Goal: Information Seeking & Learning: Learn about a topic

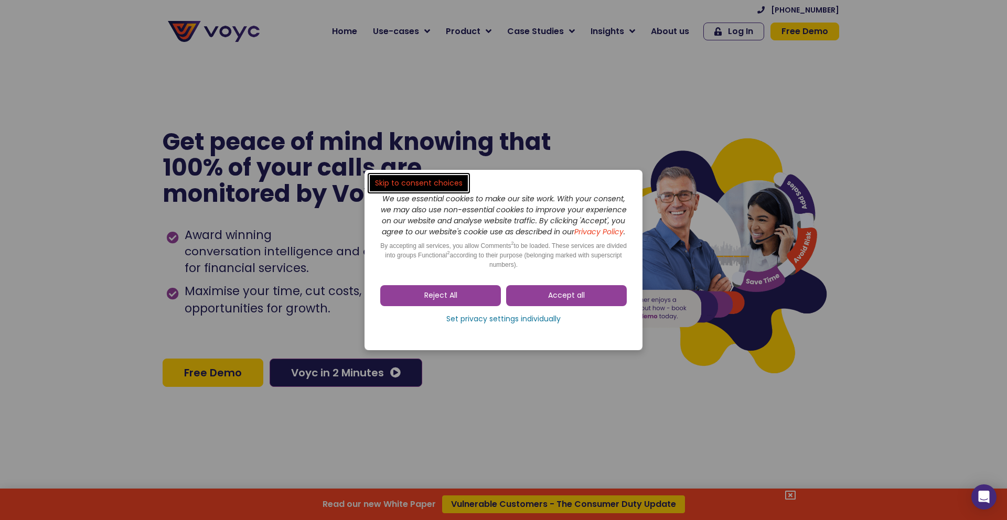
click at [538, 304] on link "Accept all" at bounding box center [566, 295] width 121 height 21
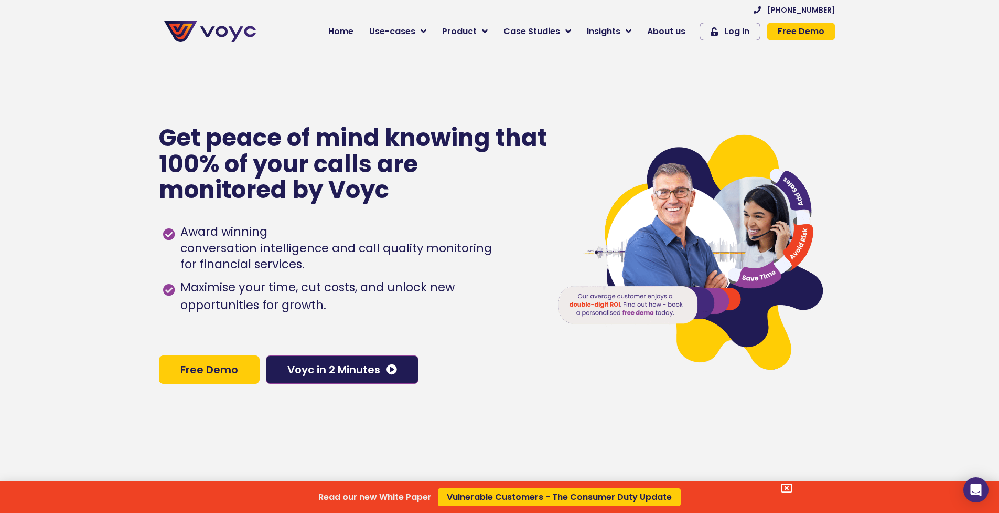
click at [276, 164] on div "Read our new White Paper Vulnerable Customers - The Consumer Duty Update" at bounding box center [499, 256] width 999 height 513
click at [276, 164] on p "Get peace of mind knowing that 100% of your calls are monitored by Voyc" at bounding box center [354, 164] width 390 height 78
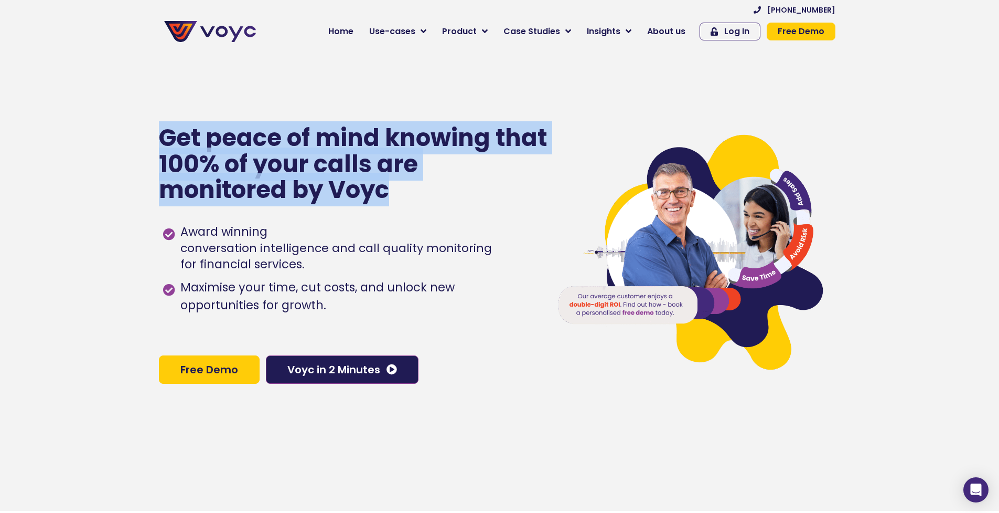
click at [276, 164] on p "Get peace of mind knowing that 100% of your calls are monitored by Voyc" at bounding box center [354, 164] width 390 height 78
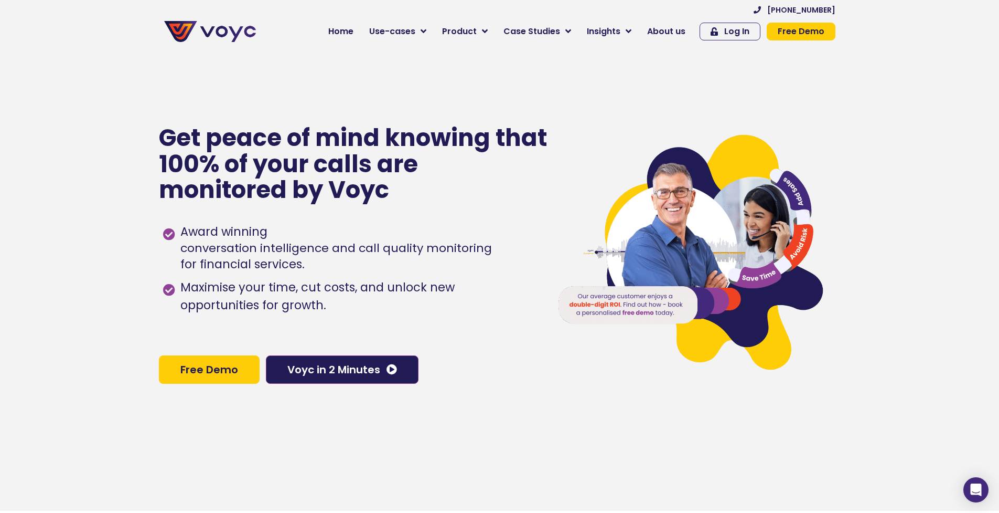
click at [305, 286] on span "Maximise your time, cut costs, and unlock new opportunities for growth." at bounding box center [357, 297] width 358 height 36
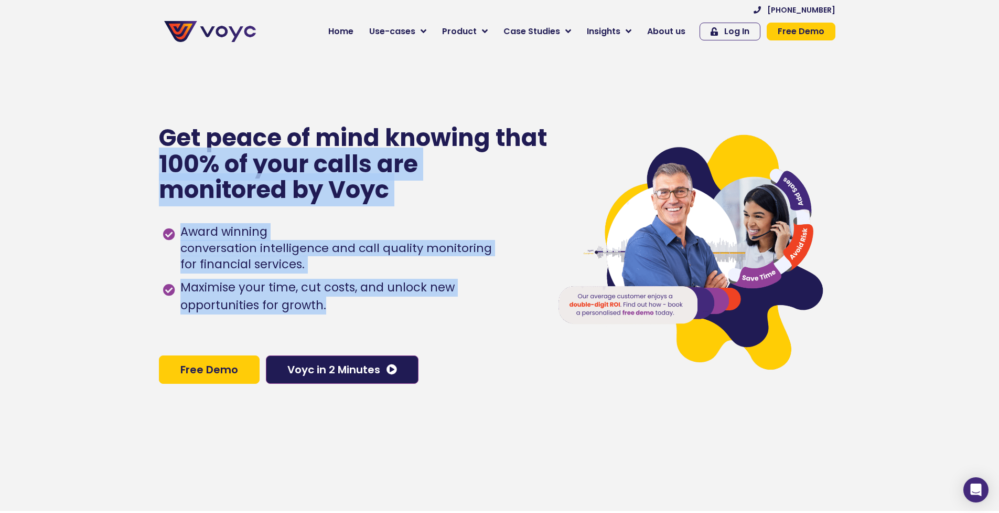
drag, startPoint x: 332, startPoint y: 325, endPoint x: 143, endPoint y: 176, distance: 240.7
click at [143, 176] on section "Get peace of mind knowing that 100% of your calls are monitored by Voyc Award w…" at bounding box center [499, 254] width 999 height 513
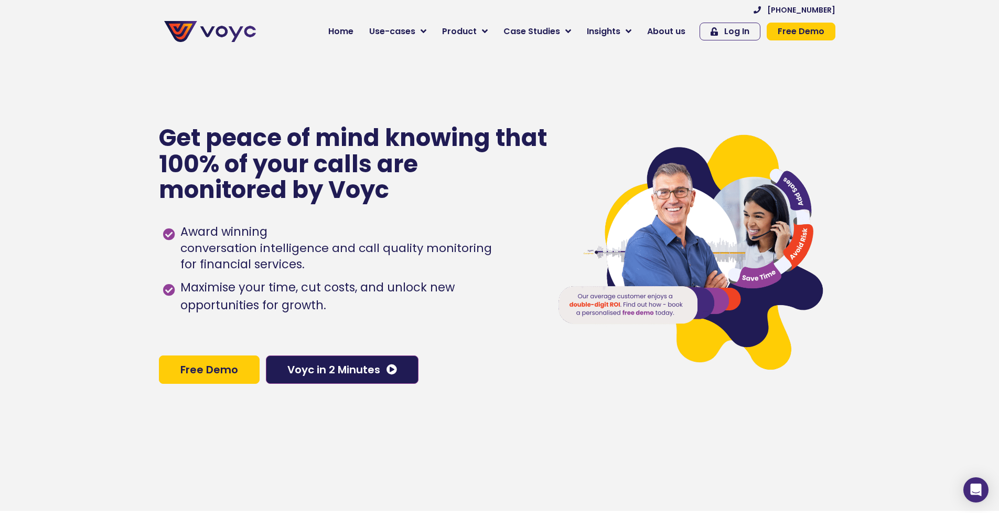
click at [259, 268] on span "Award winning conversation intelligence and call quality monitoring for financi…" at bounding box center [335, 248] width 314 height 50
click at [262, 305] on span "Maximise your time, cut costs, and unlock new opportunities for growth." at bounding box center [357, 297] width 358 height 36
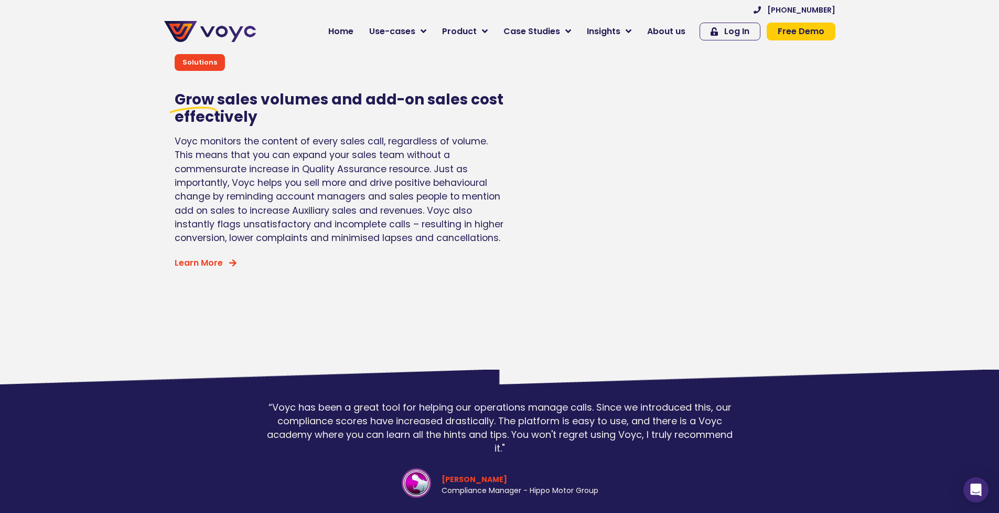
scroll to position [3083, 0]
